Goal: Transaction & Acquisition: Book appointment/travel/reservation

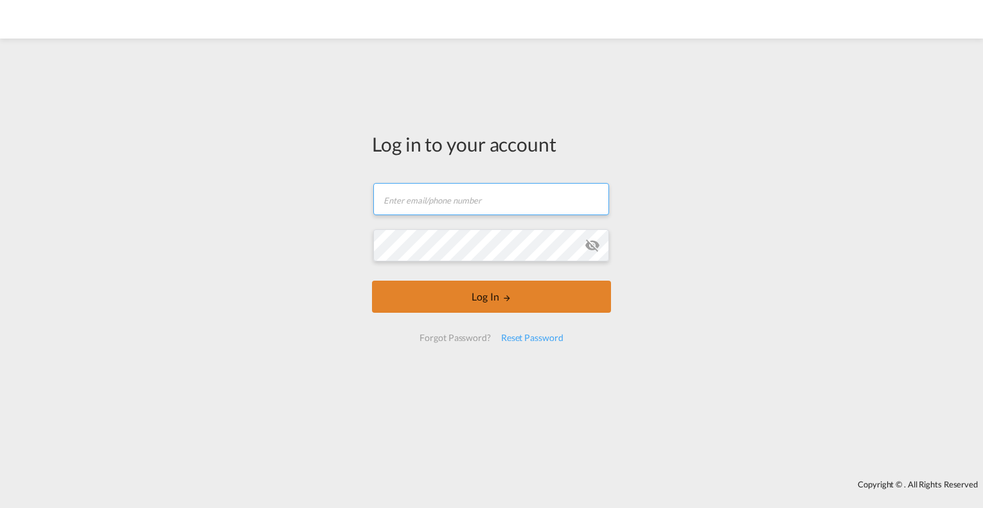
type input "[EMAIL_ADDRESS][PERSON_NAME][DOMAIN_NAME]"
click at [533, 298] on button "Log In" at bounding box center [491, 297] width 239 height 32
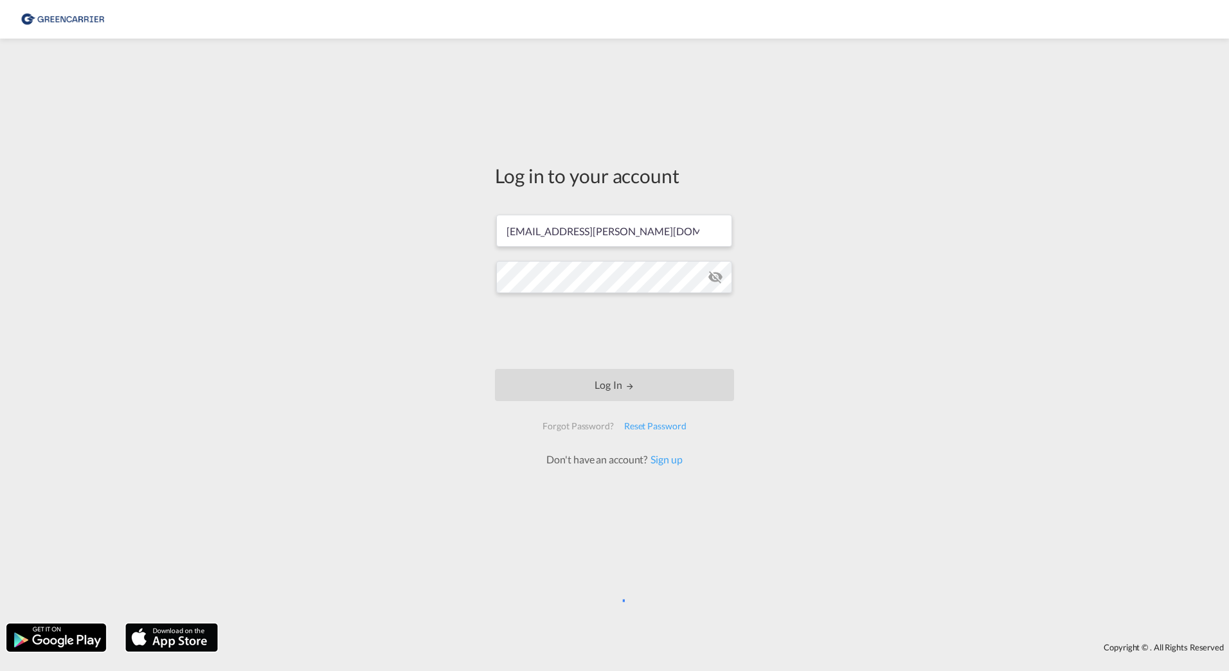
click at [531, 508] on div "Copyright © . All Rights Reserved" at bounding box center [614, 637] width 1229 height 41
click at [983, 157] on div "Log in to your account charlotte.loennecken@hecksher.com Log In Forgot Password…" at bounding box center [614, 331] width 1229 height 572
type input "[EMAIL_ADDRESS][PERSON_NAME][DOMAIN_NAME]"
click at [620, 389] on button "Log In" at bounding box center [614, 385] width 239 height 32
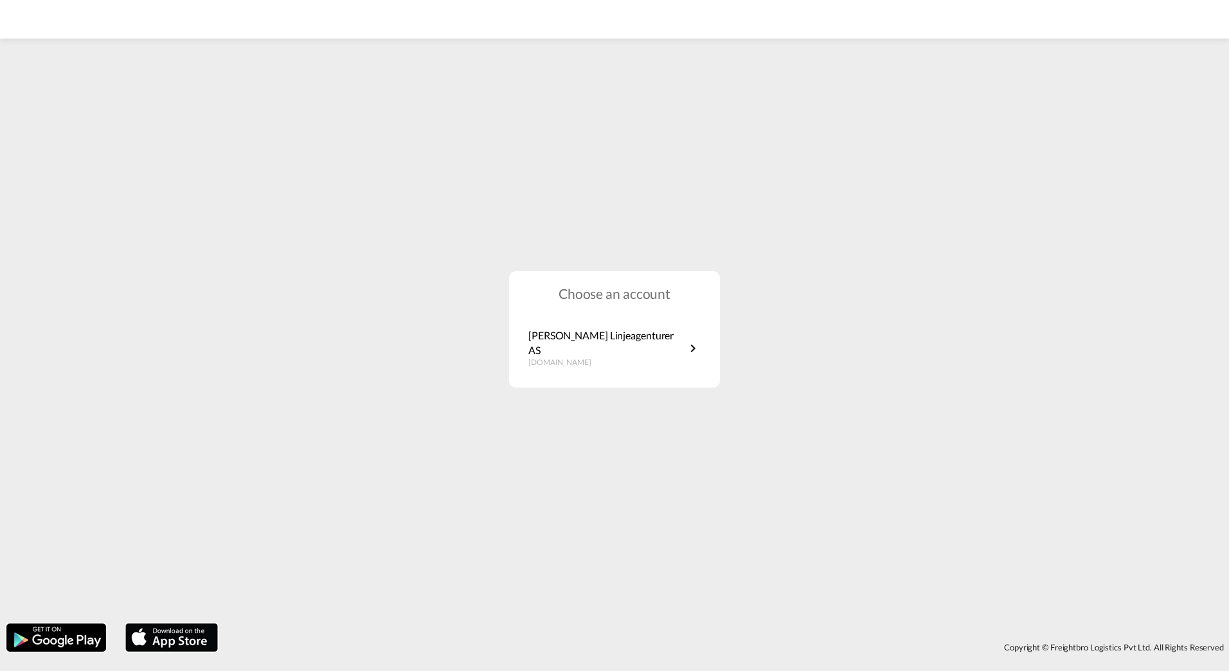
drag, startPoint x: 1150, startPoint y: 364, endPoint x: 922, endPoint y: 316, distance: 233.2
click at [1150, 364] on div "Choose an account [PERSON_NAME] Linjeagenturer AS [DOMAIN_NAME]" at bounding box center [614, 329] width 1229 height 575
click at [648, 337] on p "[PERSON_NAME] Linjeagenturer AS" at bounding box center [606, 342] width 157 height 29
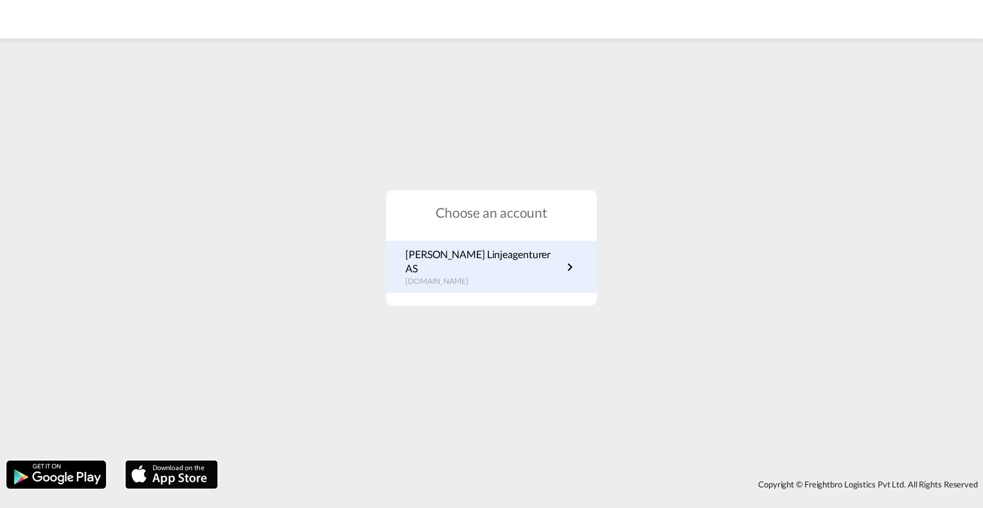
click at [473, 281] on div "[PERSON_NAME] Linjeagenturer AS [DOMAIN_NAME]" at bounding box center [491, 267] width 211 height 53
click at [468, 276] on p "no.portal.greencarrier.com" at bounding box center [483, 281] width 157 height 11
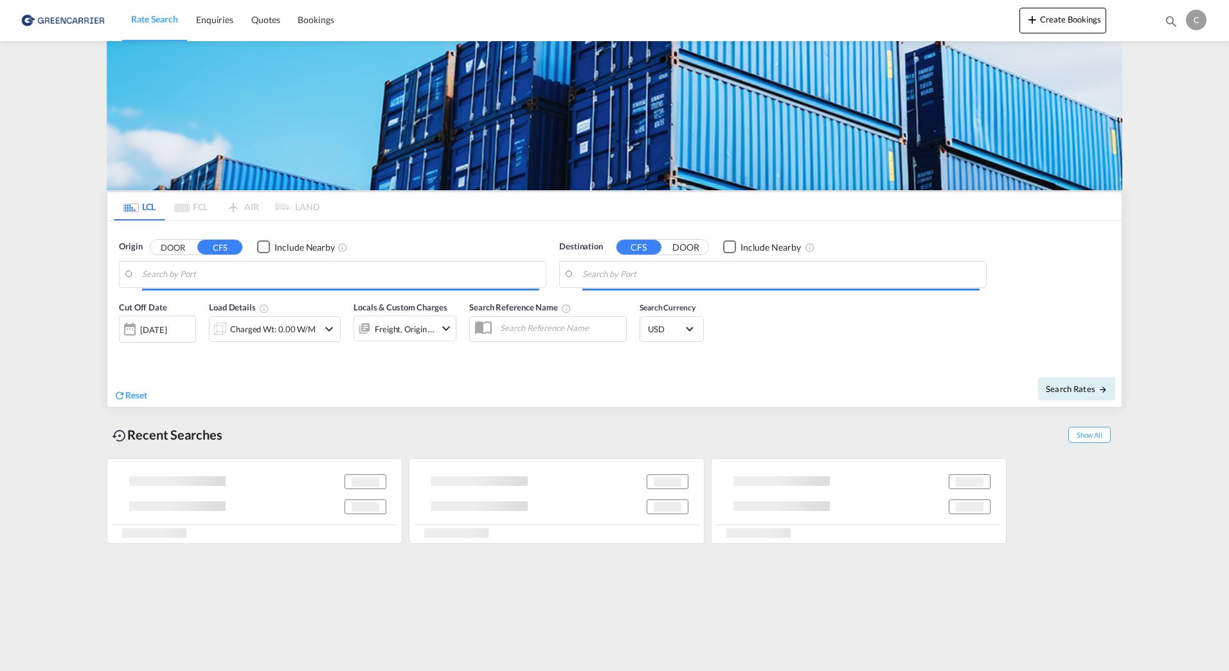
type input "[GEOGRAPHIC_DATA], NOOSL"
type input "Colombo, LKCMB"
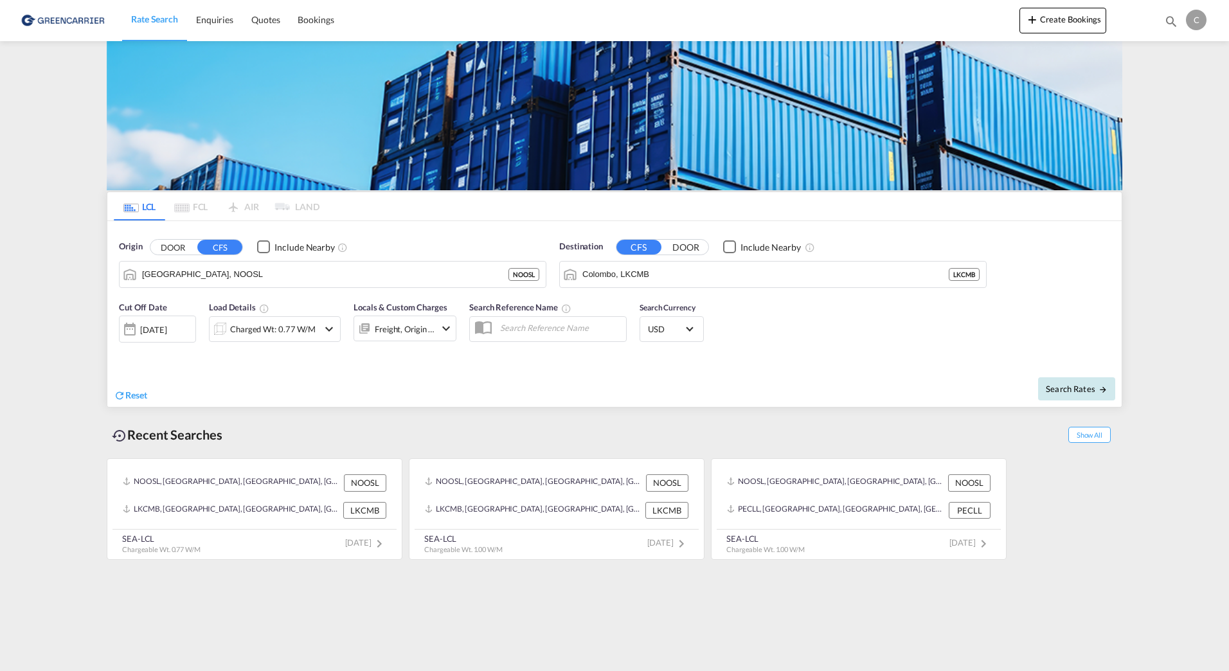
click at [1100, 391] on md-icon "icon-arrow-right" at bounding box center [1102, 389] width 9 height 9
type input "NOOSL to LKCMB / [DATE]"
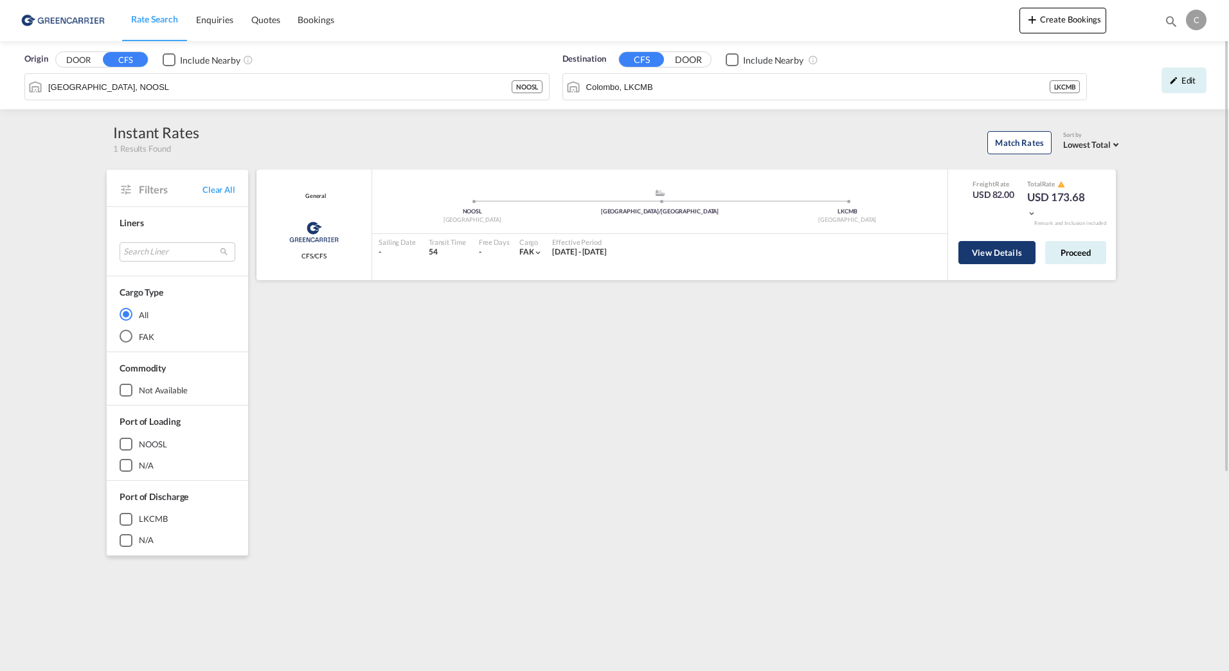
click at [1010, 248] on button "View Details" at bounding box center [996, 252] width 77 height 23
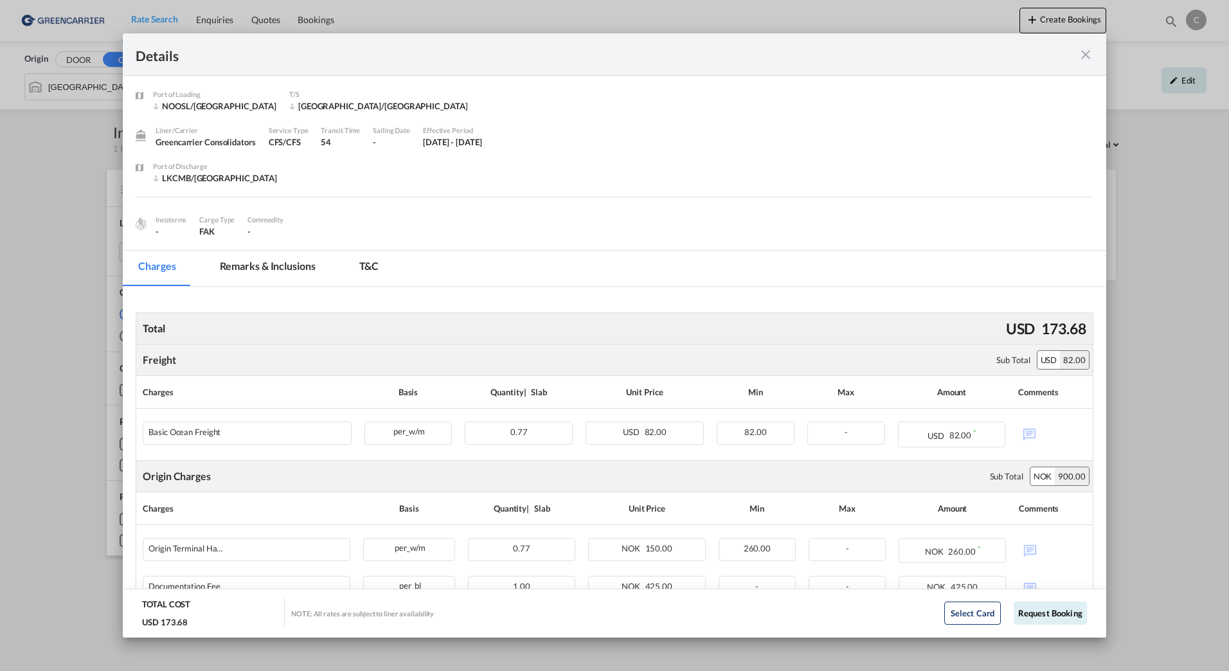
click at [1087, 57] on md-icon "icon-close fg-AAA8AD m-0 cursor" at bounding box center [1085, 54] width 15 height 15
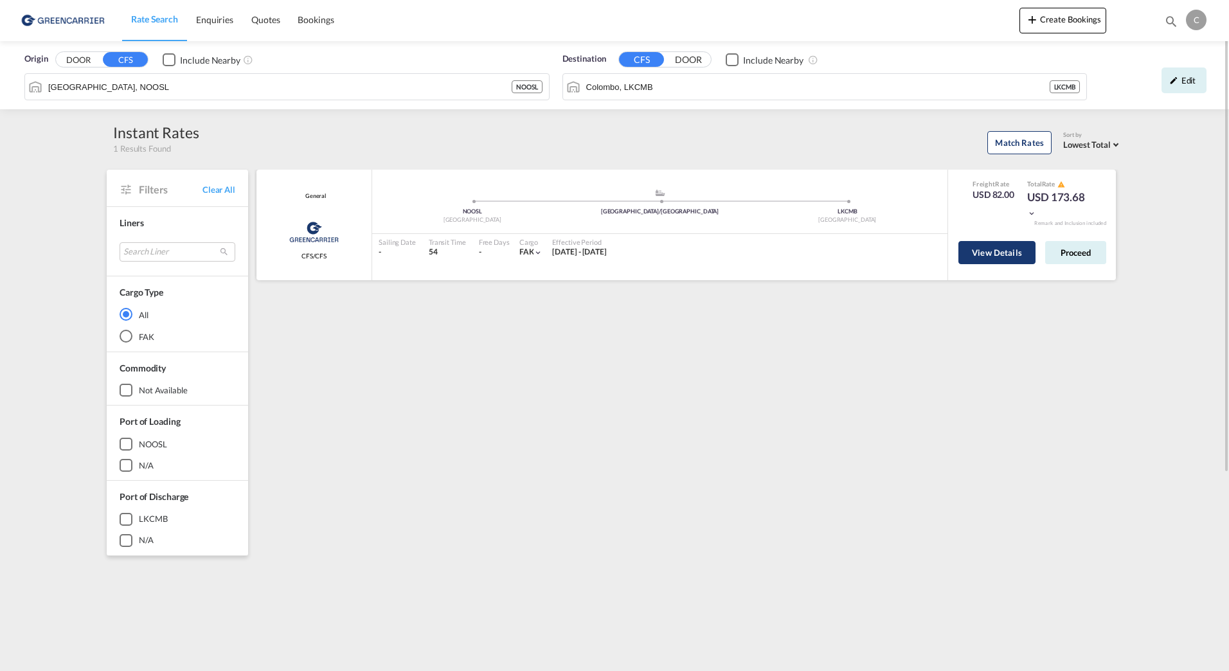
click at [1011, 252] on button "View Details" at bounding box center [996, 252] width 77 height 23
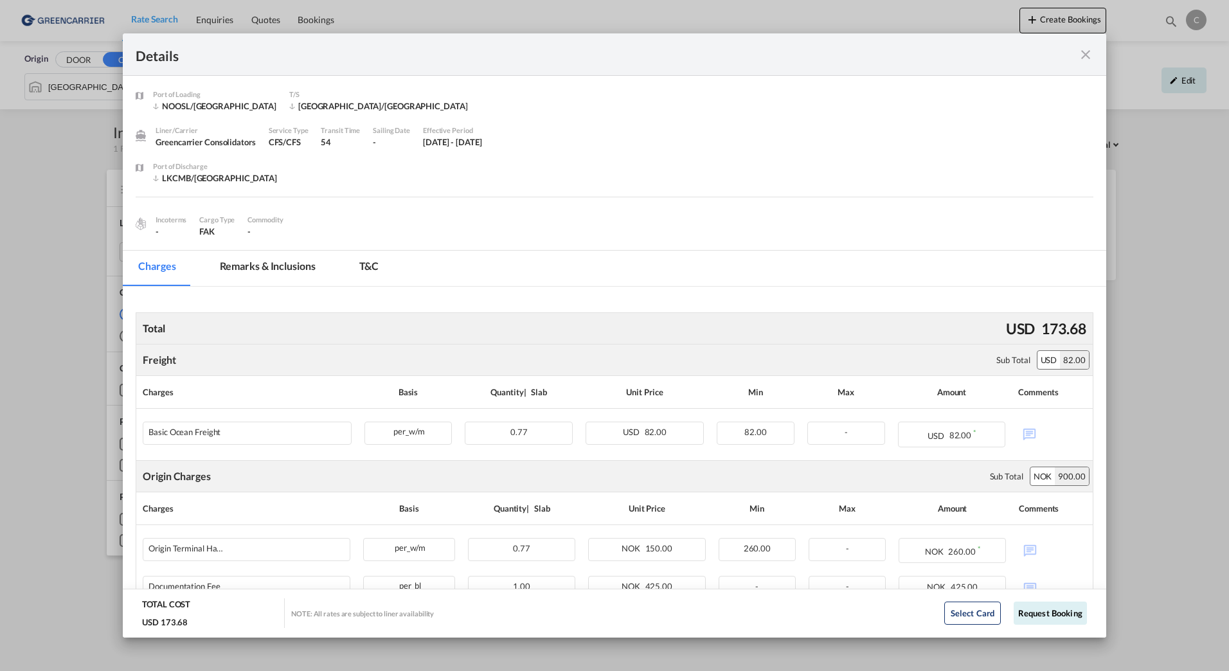
click at [1082, 49] on md-icon "icon-close fg-AAA8AD m-0 cursor" at bounding box center [1085, 54] width 15 height 15
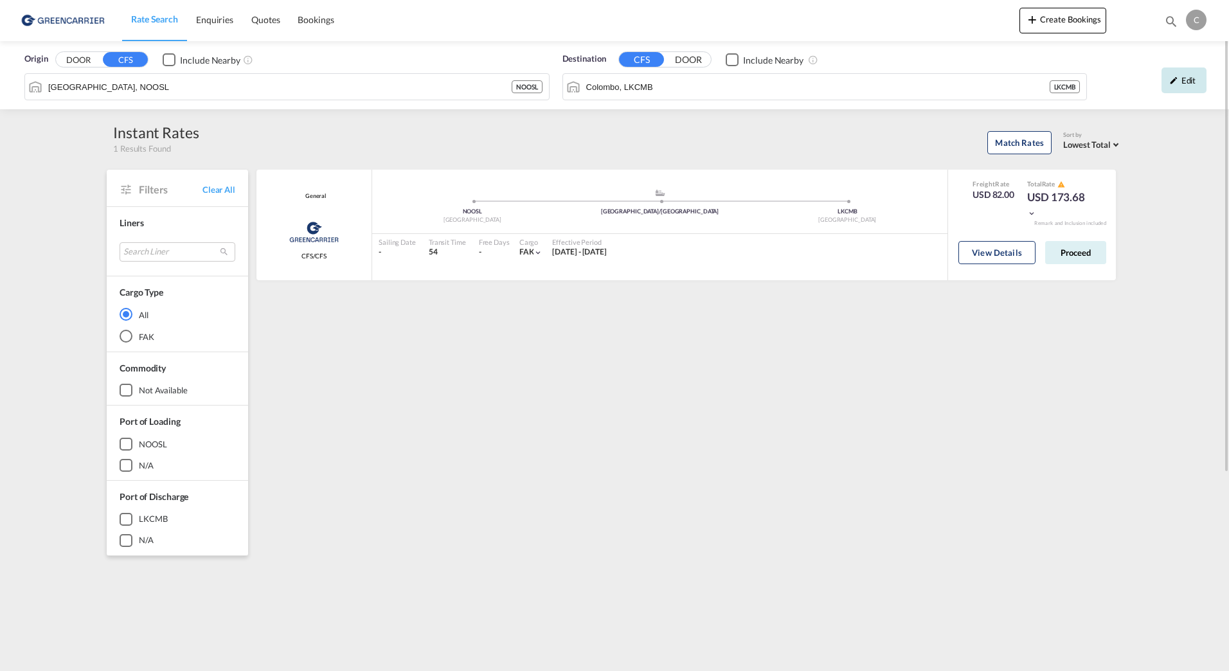
click at [1178, 85] on div "Edit" at bounding box center [1183, 80] width 45 height 26
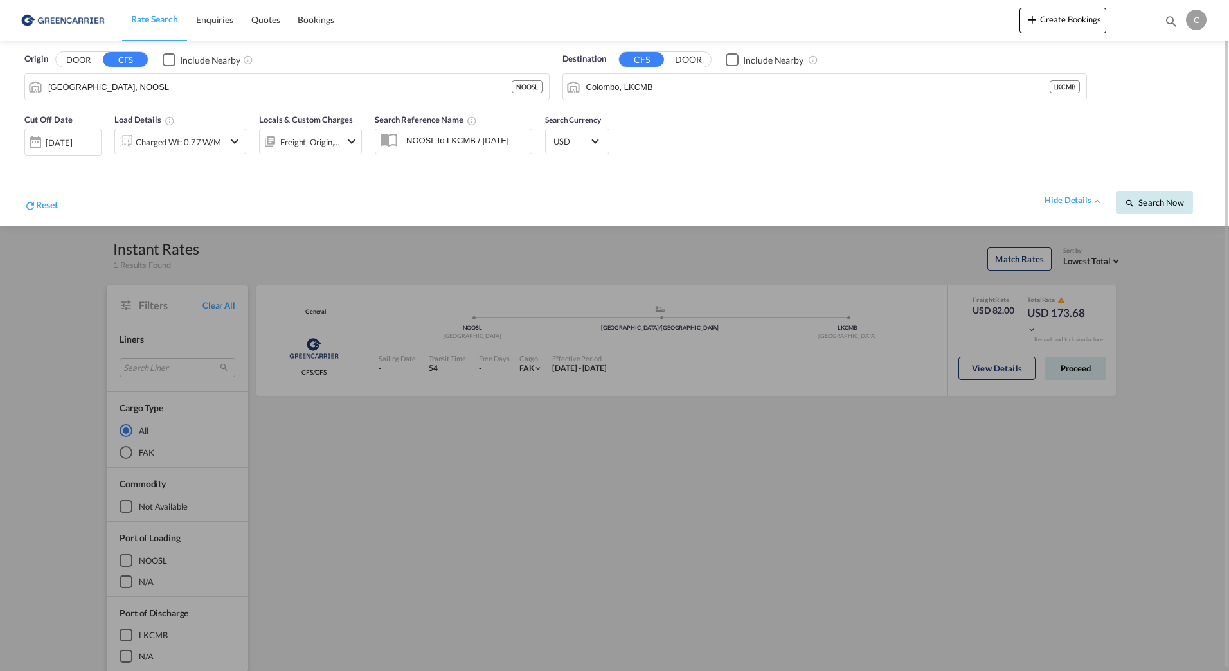
click at [1156, 203] on span "Search Now" at bounding box center [1154, 202] width 58 height 10
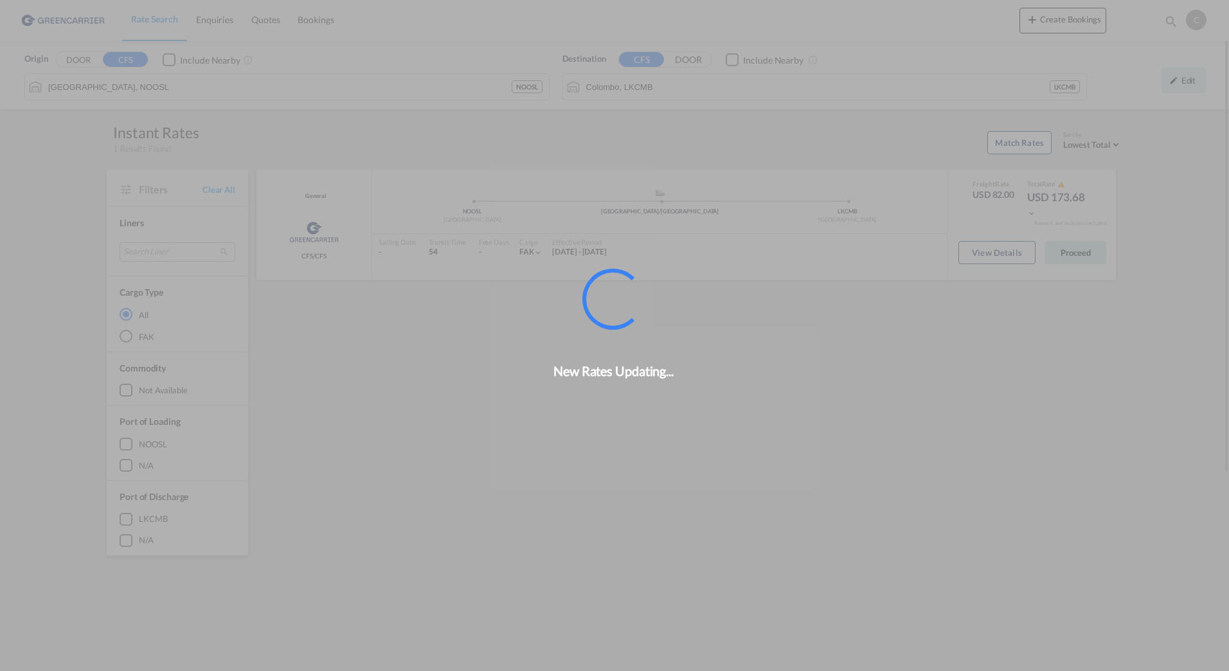
click at [1092, 260] on div "New Rates Updating..." at bounding box center [614, 335] width 1229 height 671
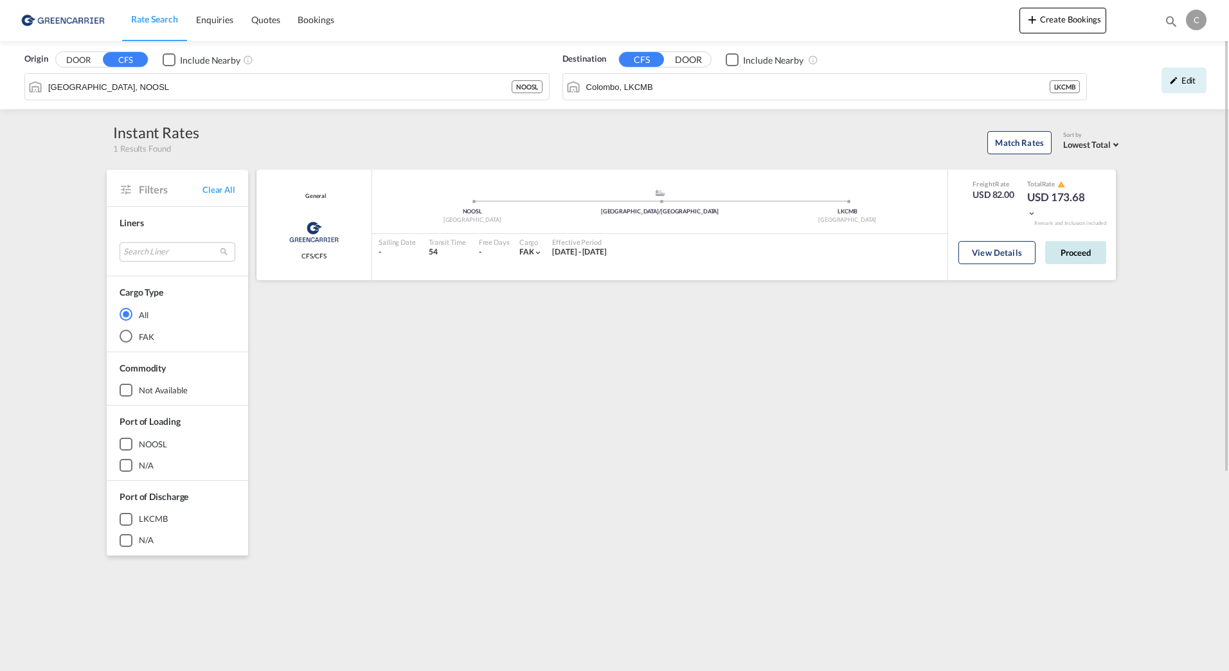
click at [1064, 253] on button "Proceed" at bounding box center [1075, 252] width 61 height 23
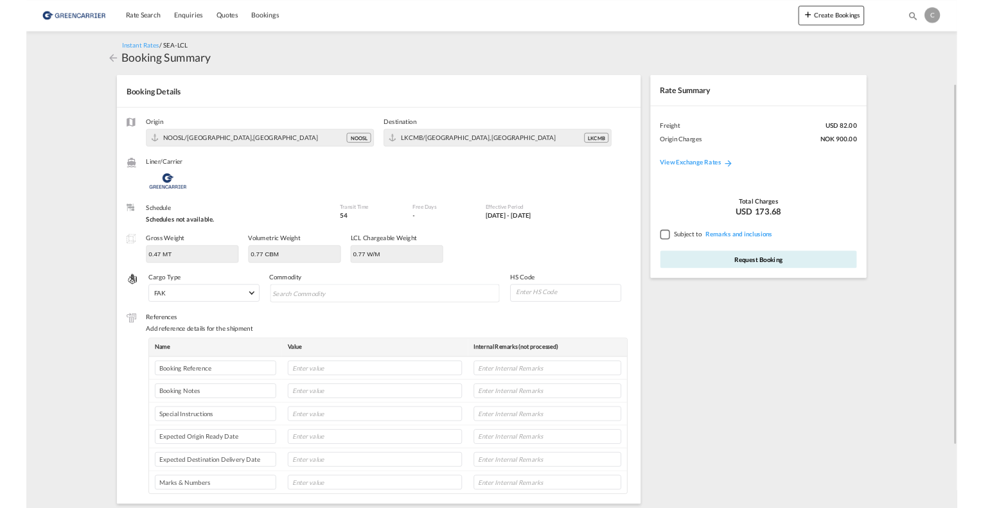
scroll to position [64, 0]
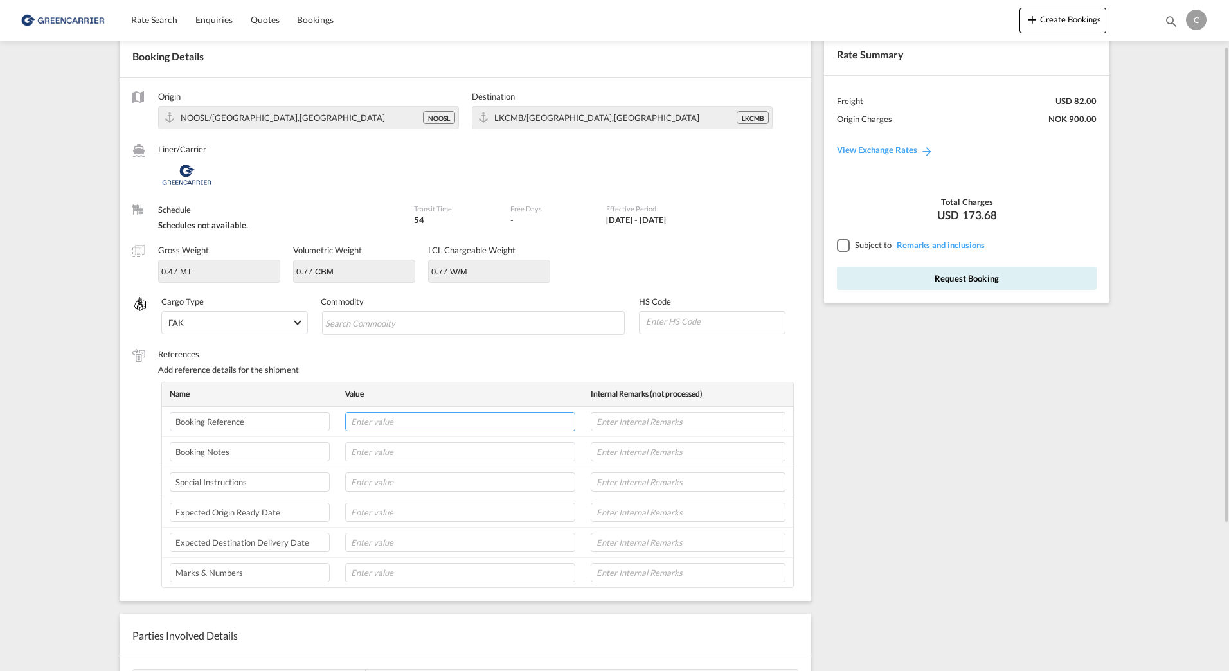
click at [402, 422] on input "text" at bounding box center [460, 421] width 230 height 19
paste input "SHNO00076621"
type input "SHNO00076621"
click at [429, 328] on input "Search Commodity" at bounding box center [384, 323] width 118 height 21
paste input "AGILITY V2"
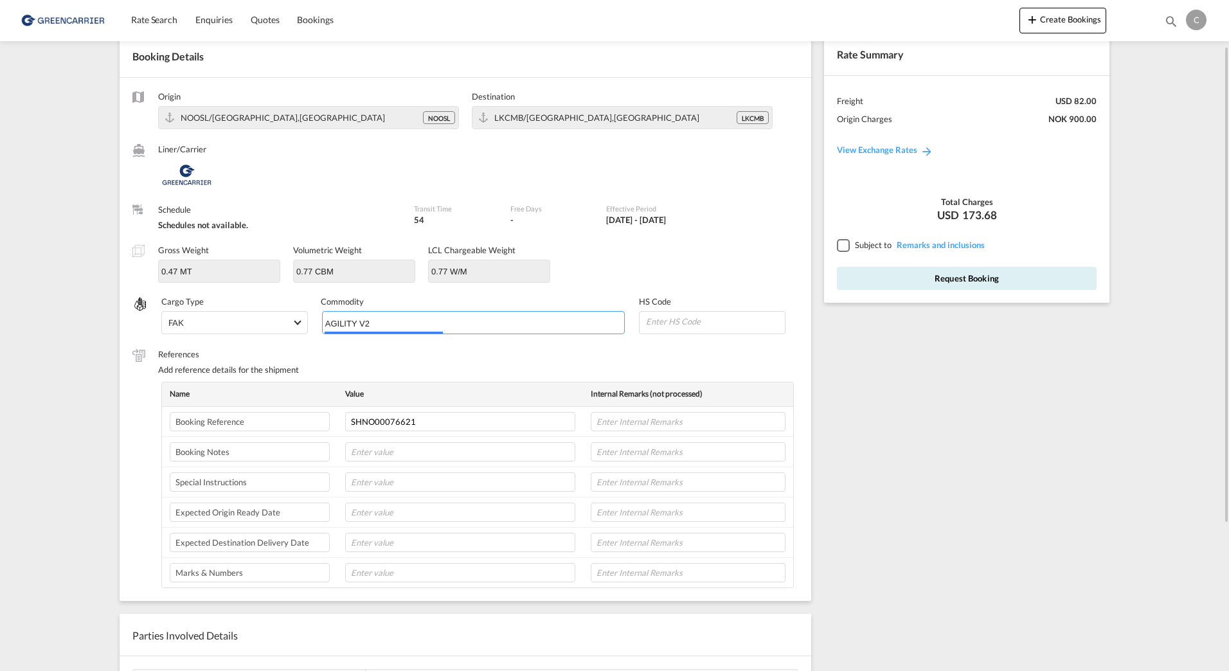
type input "AGILITY V2"
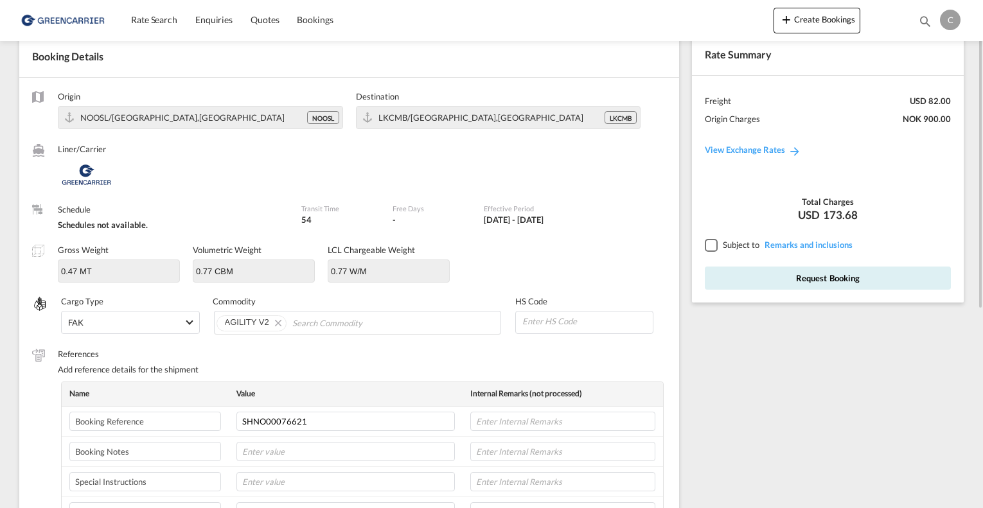
drag, startPoint x: 593, startPoint y: 321, endPoint x: 631, endPoint y: 323, distance: 38.6
click at [593, 321] on input at bounding box center [587, 321] width 132 height 19
type input "340399"
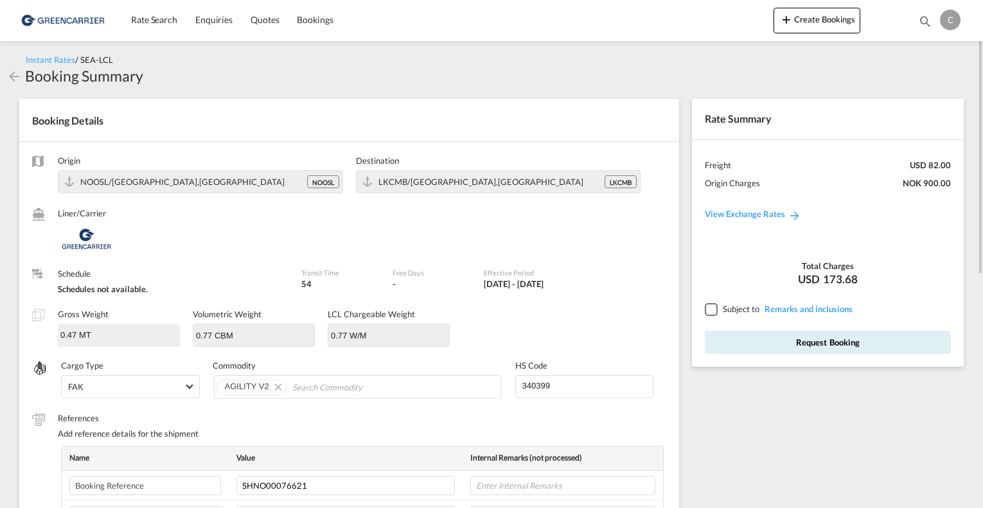
click at [118, 336] on input "0.47 MT" at bounding box center [119, 334] width 120 height 19
click at [85, 334] on input "0.47 MT" at bounding box center [119, 334] width 120 height 19
click at [84, 313] on label "Gross Weight" at bounding box center [83, 314] width 51 height 10
click at [15, 78] on md-icon "icon-arrow-left" at bounding box center [13, 76] width 15 height 15
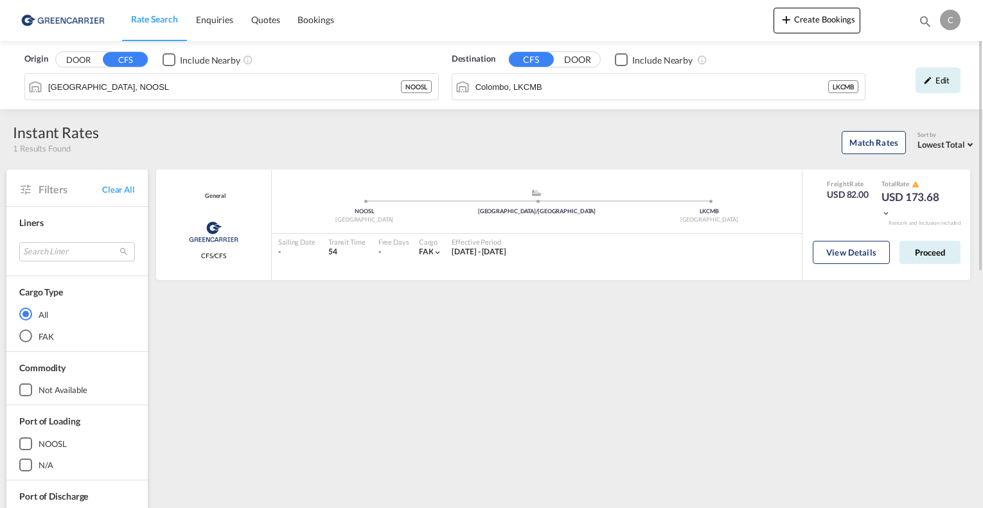
click at [160, 24] on span "Rate Search" at bounding box center [154, 18] width 47 height 11
click at [91, 28] on img at bounding box center [62, 20] width 87 height 29
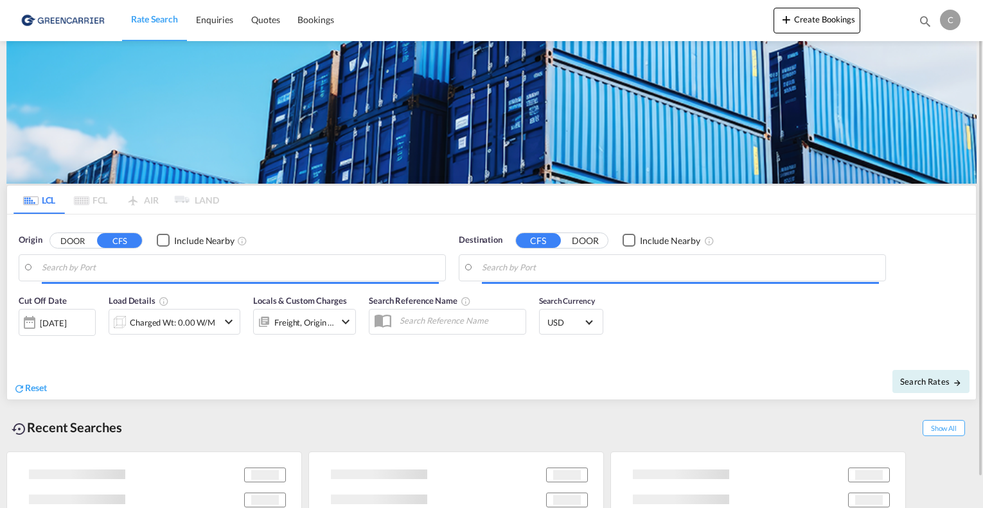
type input "[GEOGRAPHIC_DATA], NOOSL"
type input "Colombo, LKCMB"
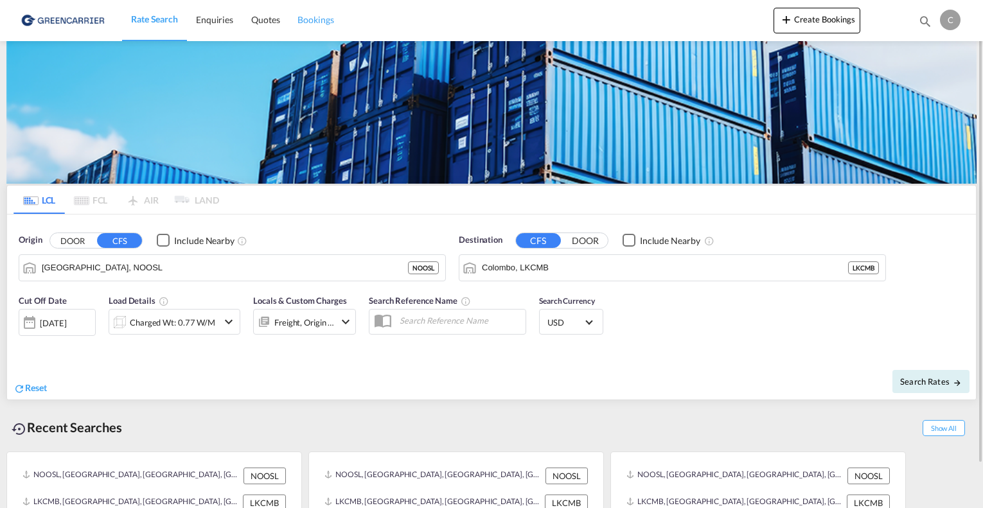
click at [312, 30] on link "Bookings" at bounding box center [316, 20] width 54 height 42
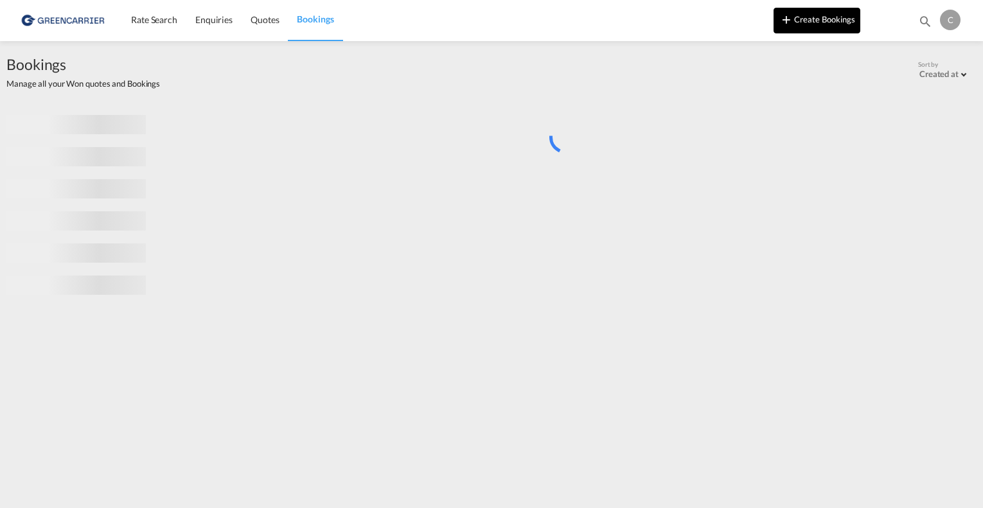
click at [797, 21] on button "Create Bookings" at bounding box center [817, 21] width 87 height 26
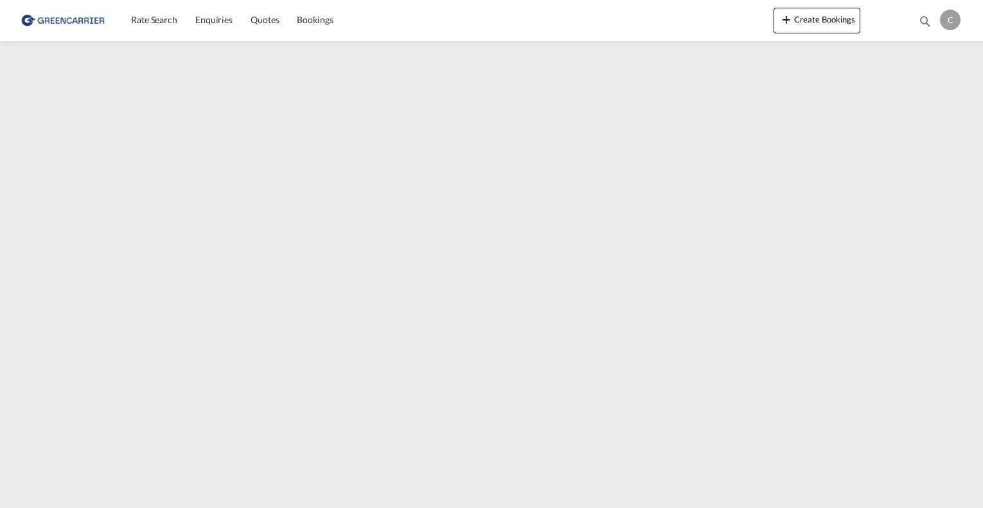
click at [57, 25] on img at bounding box center [62, 20] width 87 height 29
click at [806, 19] on button "Create Bookings" at bounding box center [817, 21] width 87 height 26
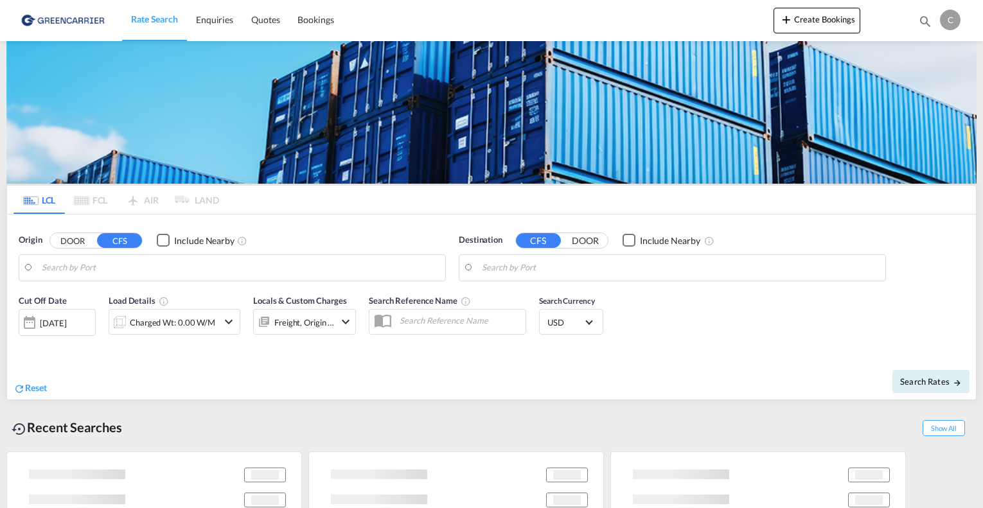
type input "[GEOGRAPHIC_DATA], NOOSL"
type input "Colombo, LKCMB"
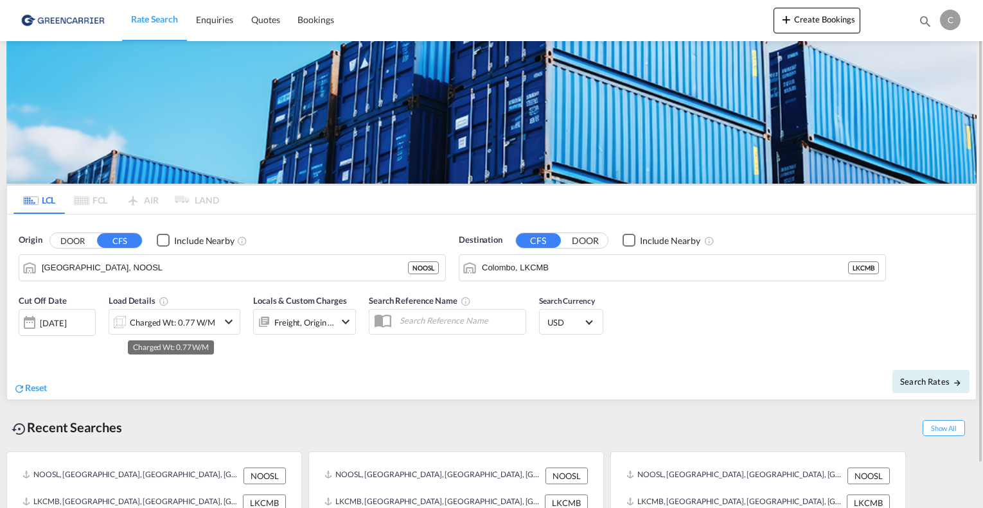
click at [201, 324] on div "Charged Wt: 0.77 W/M" at bounding box center [172, 323] width 85 height 18
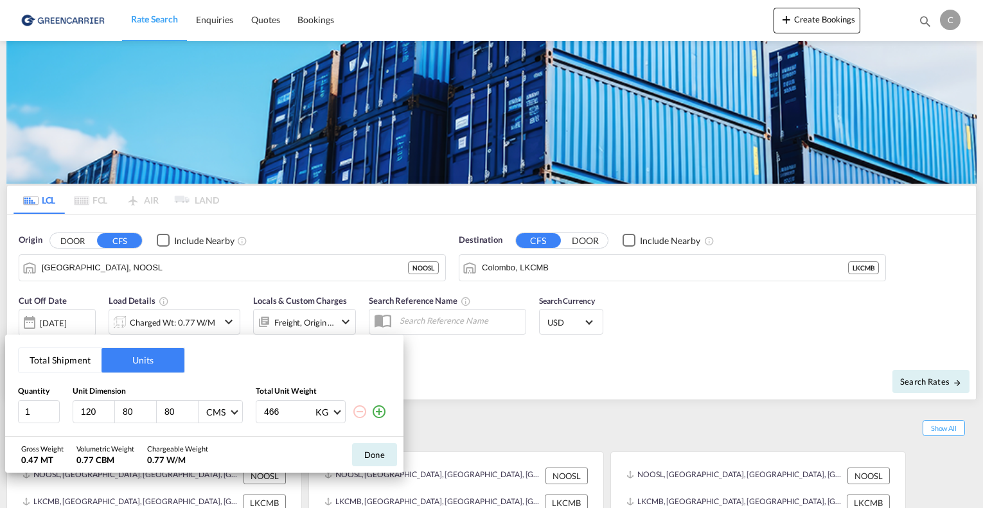
click at [93, 412] on input "120" at bounding box center [97, 412] width 35 height 12
type input "115"
type input "578"
click at [382, 450] on button "Done" at bounding box center [374, 454] width 45 height 23
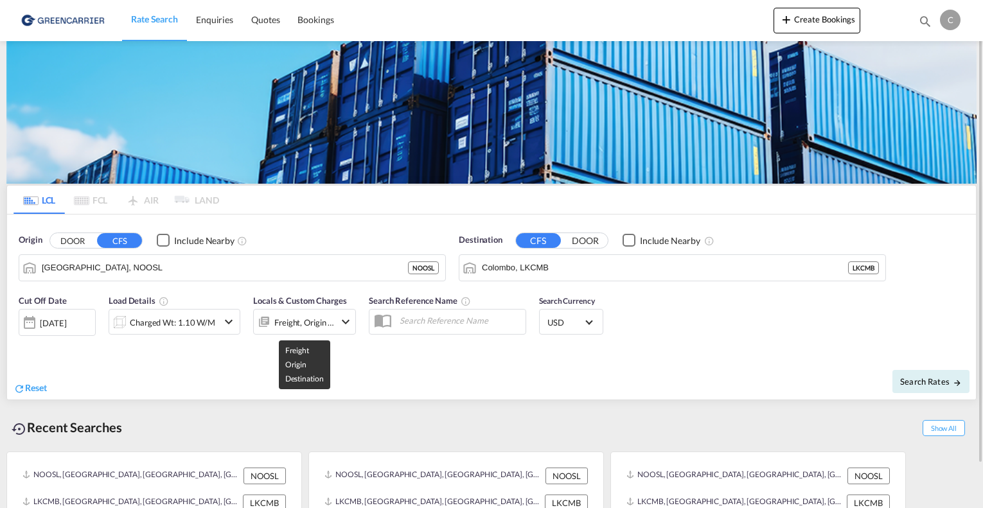
click at [299, 321] on div "Freight, Origin +1" at bounding box center [304, 323] width 60 height 18
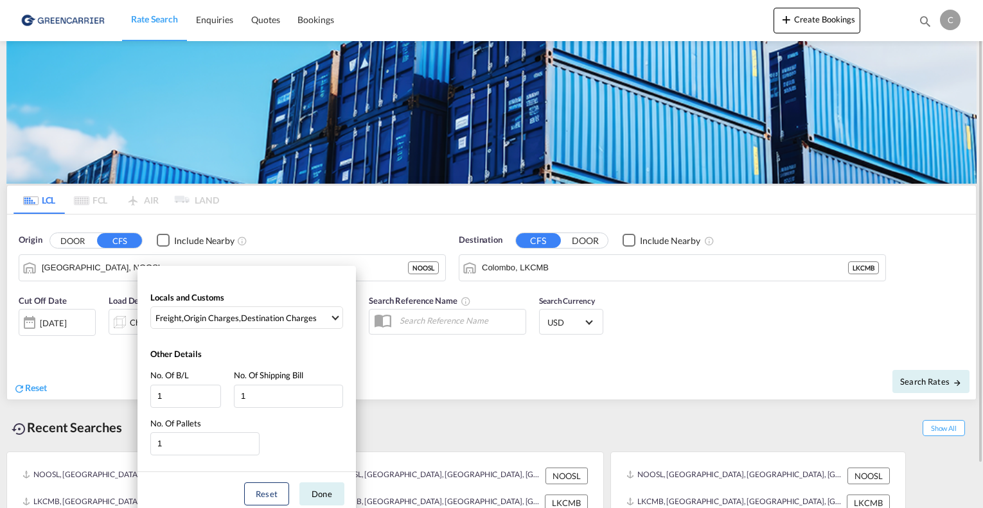
click at [425, 357] on div "Locals and Customs Freight , Origin Charges , Destination Charges Clear All Sel…" at bounding box center [491, 254] width 983 height 508
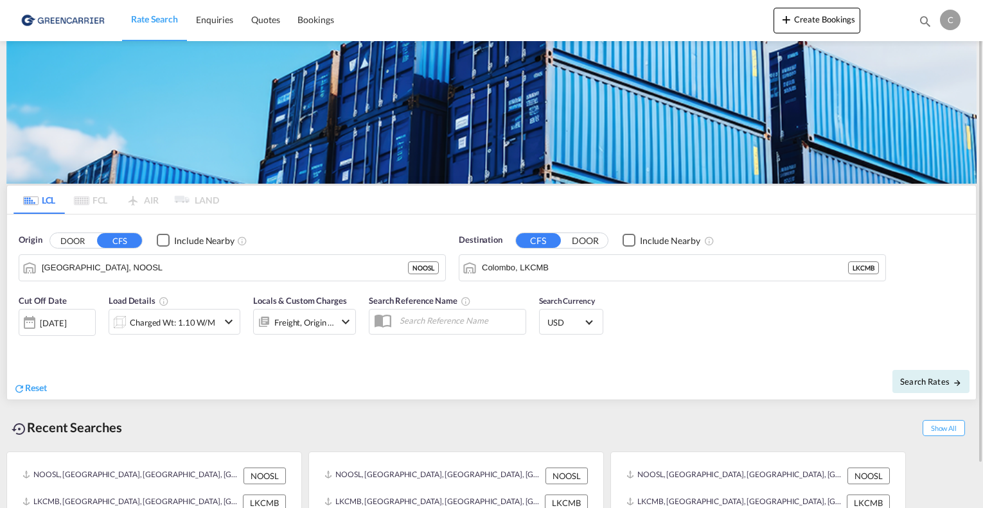
click at [463, 319] on input "text" at bounding box center [459, 320] width 132 height 19
click at [213, 326] on div "Charged Wt: 1.10 W/M" at bounding box center [172, 323] width 85 height 18
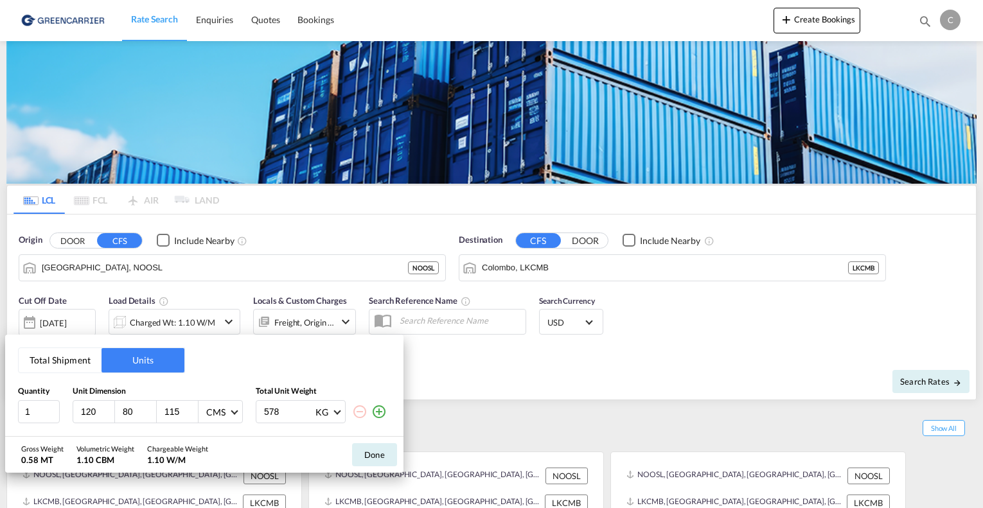
click at [512, 366] on div "Total Shipment Units Quantity Unit Dimension Total Unit Weight 1 120 80 115 CMS…" at bounding box center [491, 254] width 983 height 508
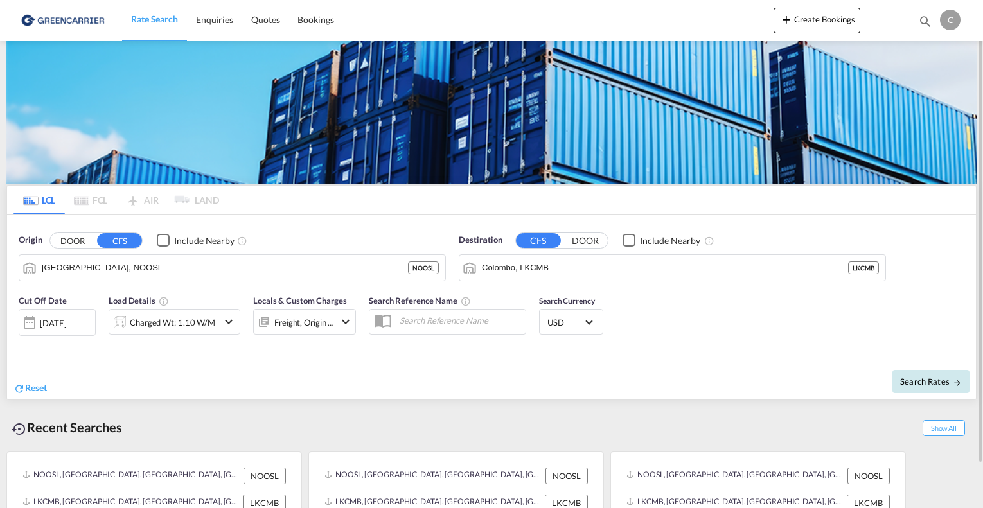
click at [943, 382] on span "Search Rates" at bounding box center [931, 382] width 62 height 10
type input "NOOSL to LKCMB / [DATE]"
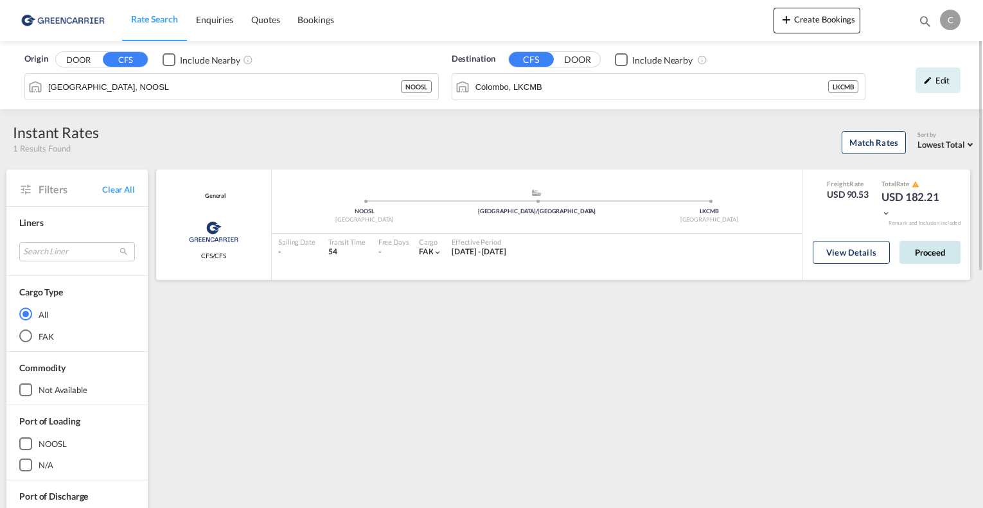
click at [936, 246] on button "Proceed" at bounding box center [930, 252] width 61 height 23
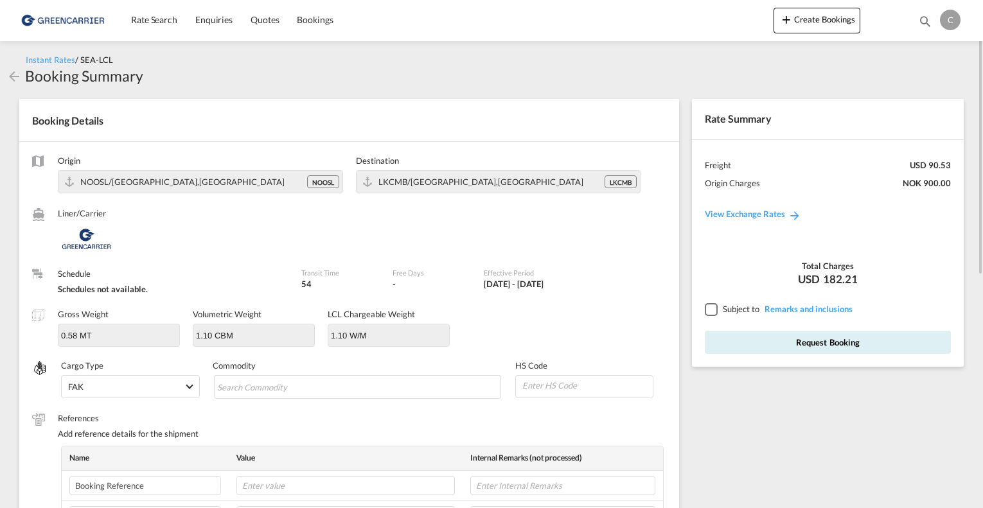
click at [594, 382] on input at bounding box center [587, 385] width 132 height 19
click at [554, 386] on input at bounding box center [587, 385] width 132 height 19
type input "340399"
click at [425, 388] on md-chips-wrap "Chips container with autocompletion. Enter the text area, type text to search, …" at bounding box center [357, 386] width 287 height 23
type input "a"
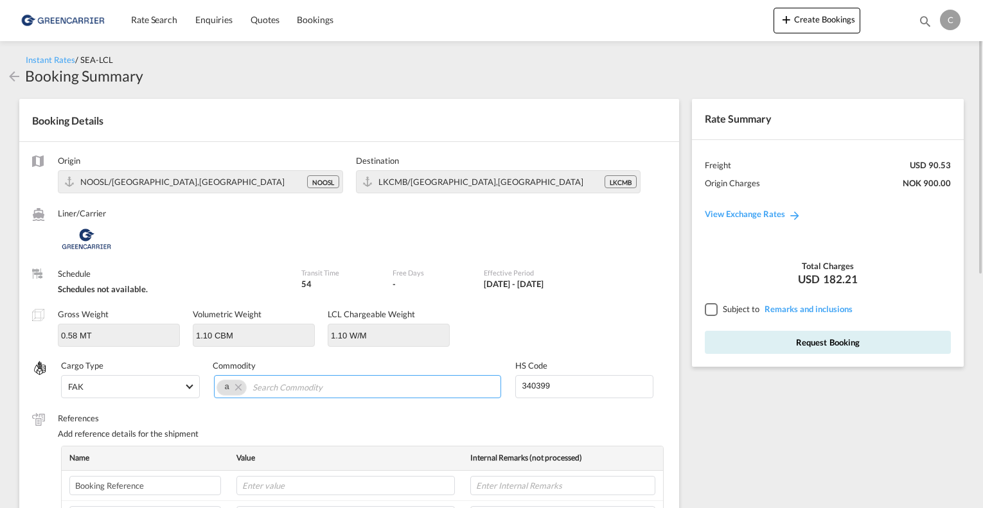
click at [334, 383] on input "Chips input." at bounding box center [312, 387] width 118 height 21
paste input "AGILITY V2"
type input "AGILITY V2"
click at [235, 386] on md-icon "Remove a" at bounding box center [237, 386] width 15 height 15
click at [313, 409] on div "Origin NOOSL/Oslo,Europe NOOSL Destination LKCMB/Colombo,Asia Pacific LKCMB Lin…" at bounding box center [349, 403] width 660 height 523
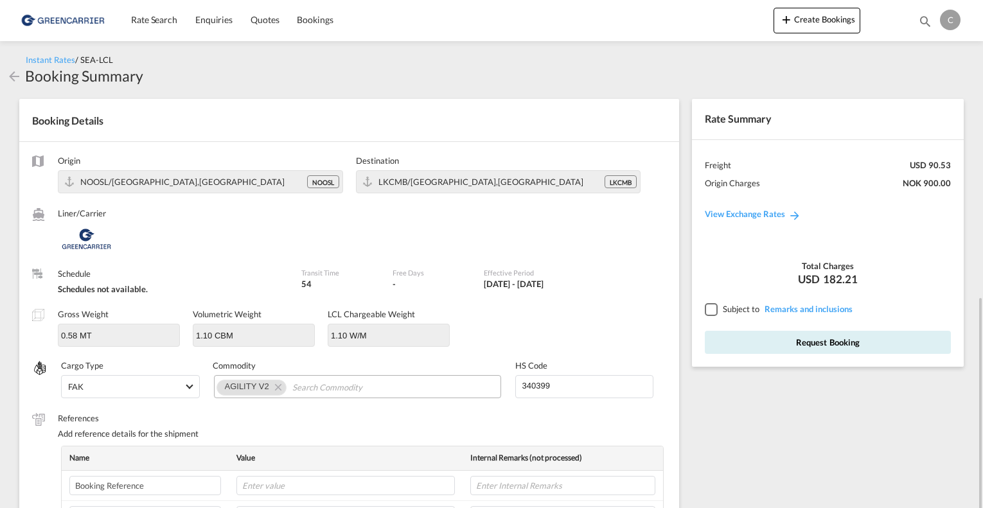
scroll to position [257, 0]
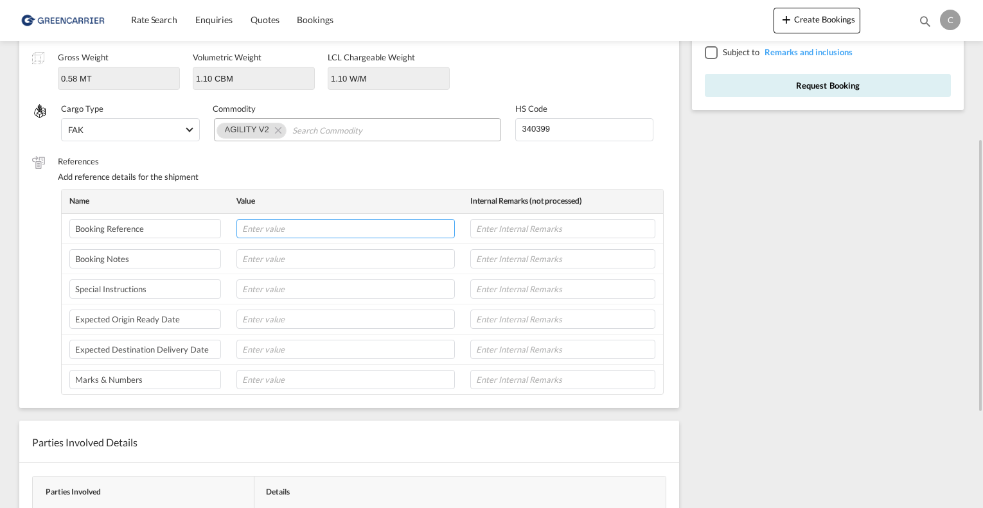
click at [301, 228] on input "text" at bounding box center [345, 228] width 218 height 19
paste input "SHNO00076621"
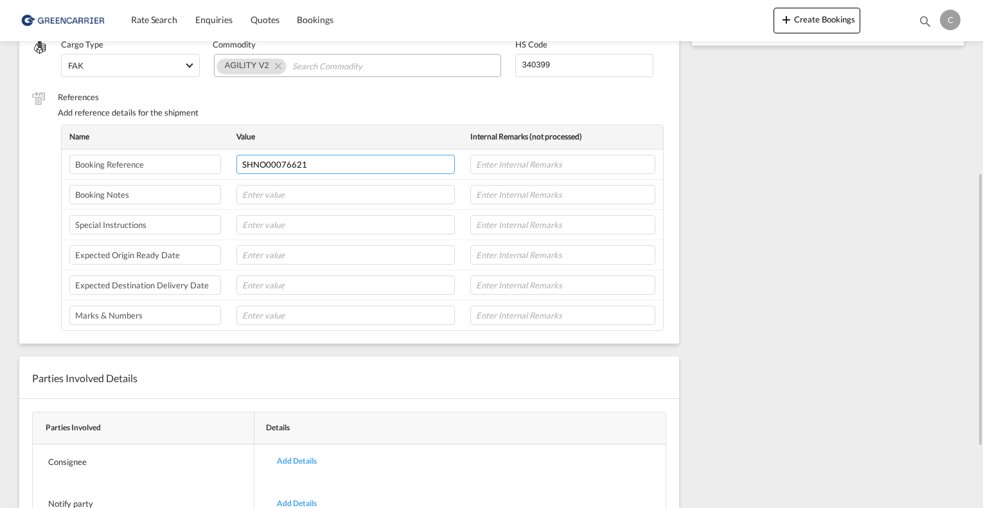
scroll to position [0, 0]
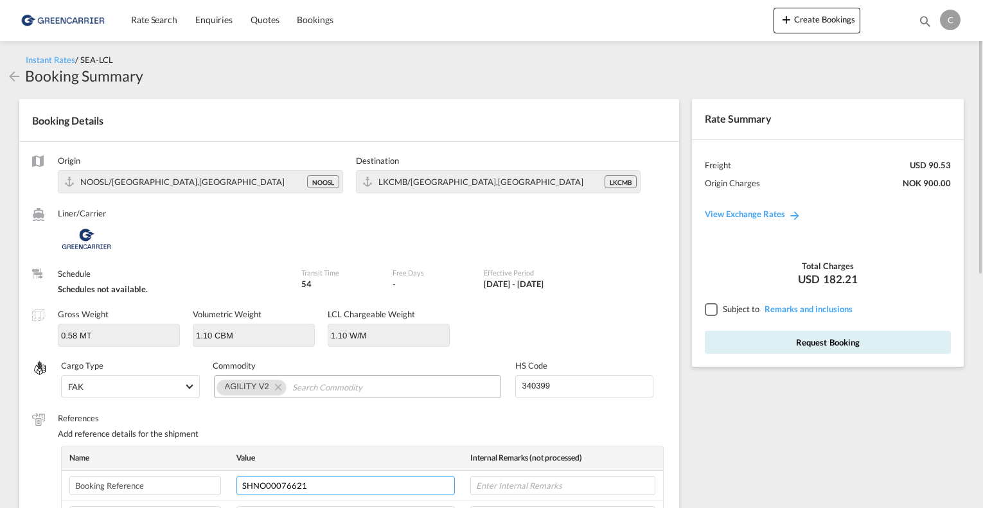
type input "SHNO00076621"
click at [708, 307] on div at bounding box center [711, 309] width 12 height 12
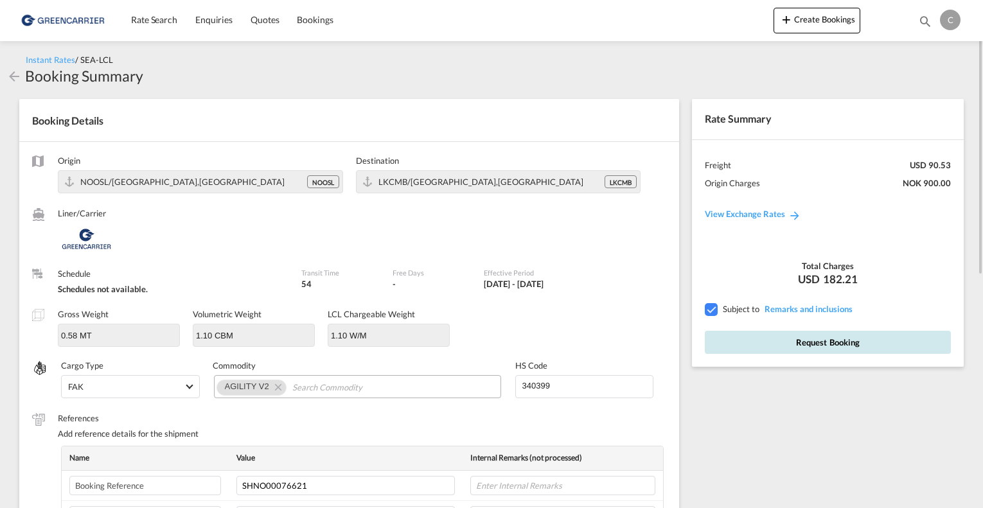
click at [794, 350] on button "Request Booking" at bounding box center [828, 342] width 246 height 23
